Goal: Task Accomplishment & Management: Manage account settings

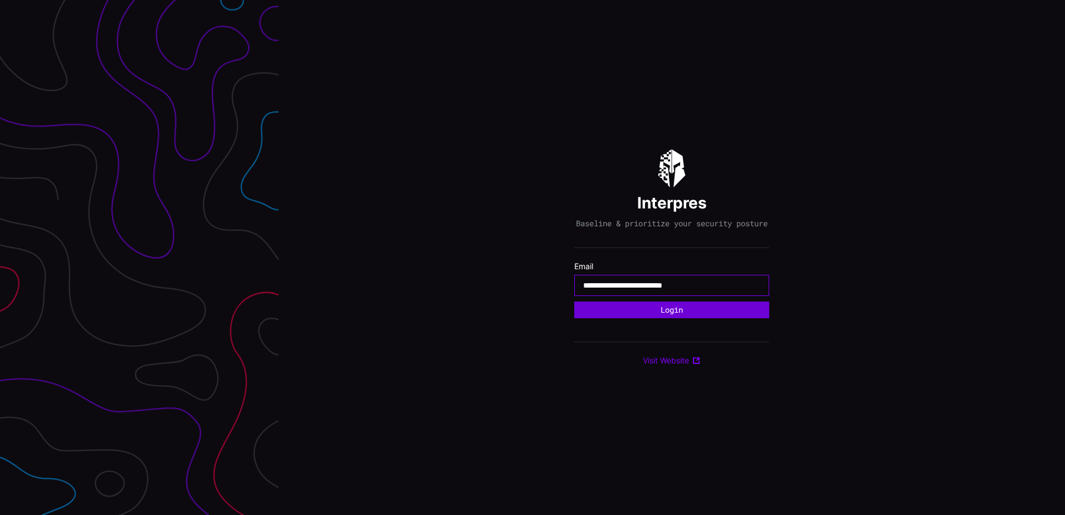
type input "**********"
click at [574, 301] on button "Login" at bounding box center [671, 309] width 195 height 17
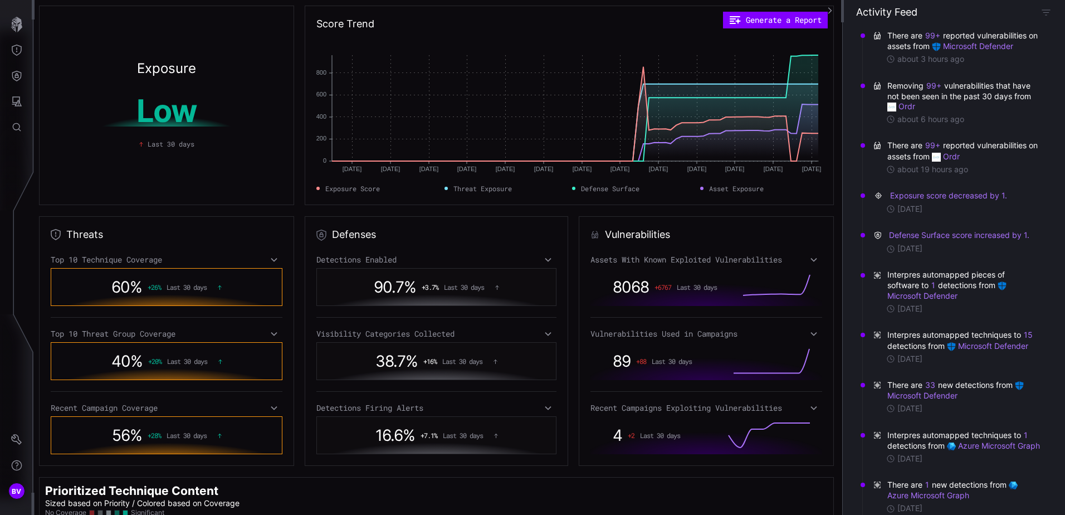
click at [810, 257] on icon at bounding box center [814, 259] width 8 height 9
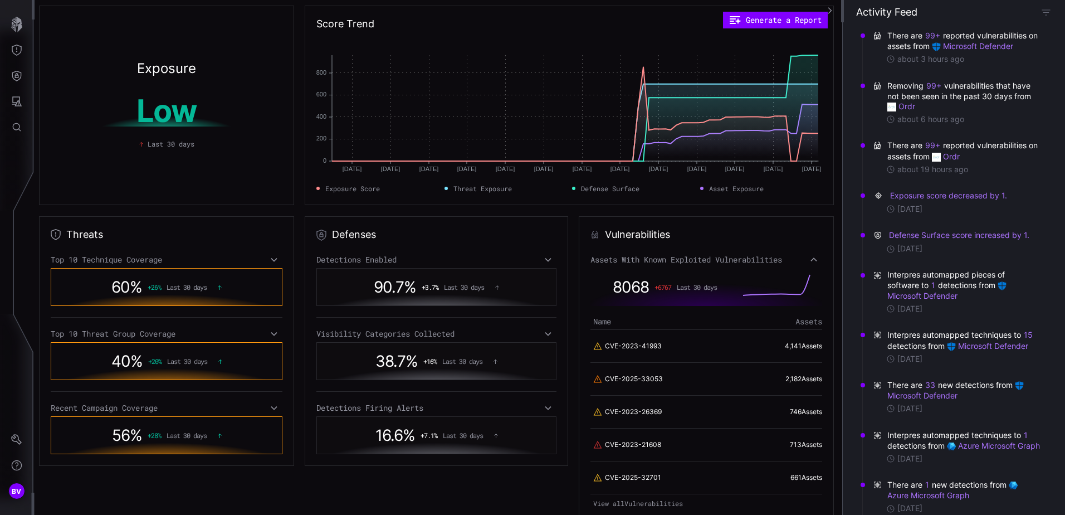
click at [810, 257] on icon at bounding box center [814, 259] width 8 height 9
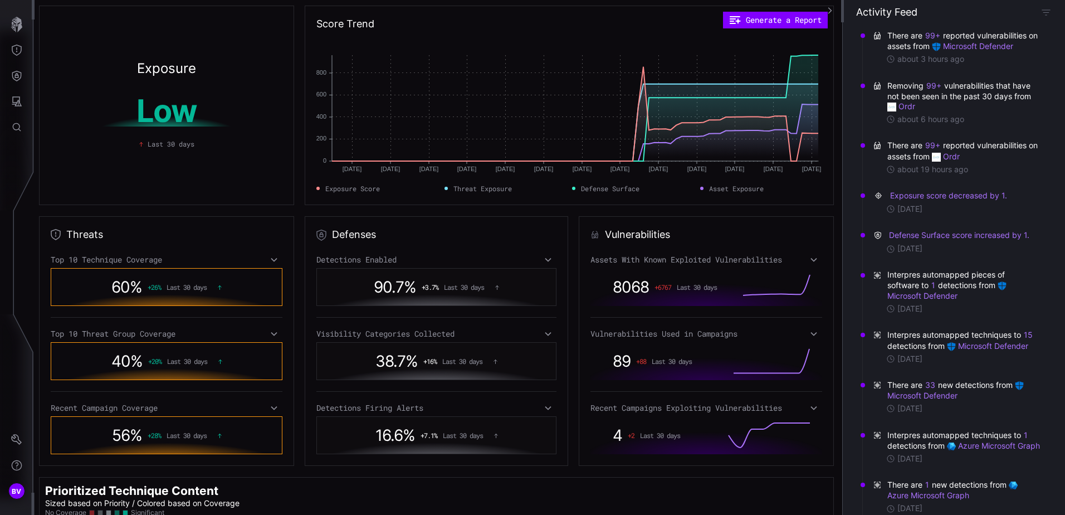
click at [811, 335] on icon at bounding box center [814, 334] width 6 height 4
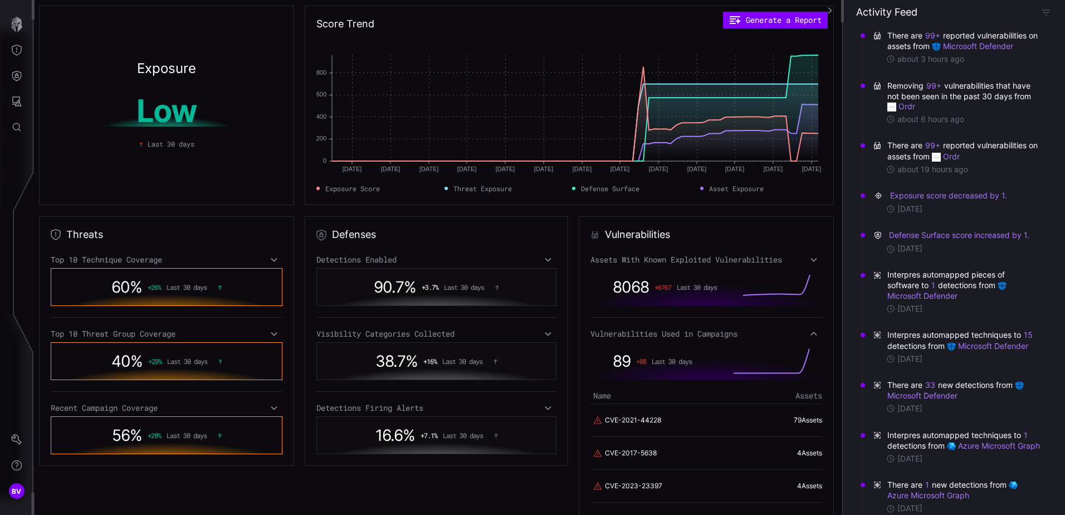
click at [810, 335] on icon at bounding box center [814, 333] width 8 height 9
